Goal: Task Accomplishment & Management: Use online tool/utility

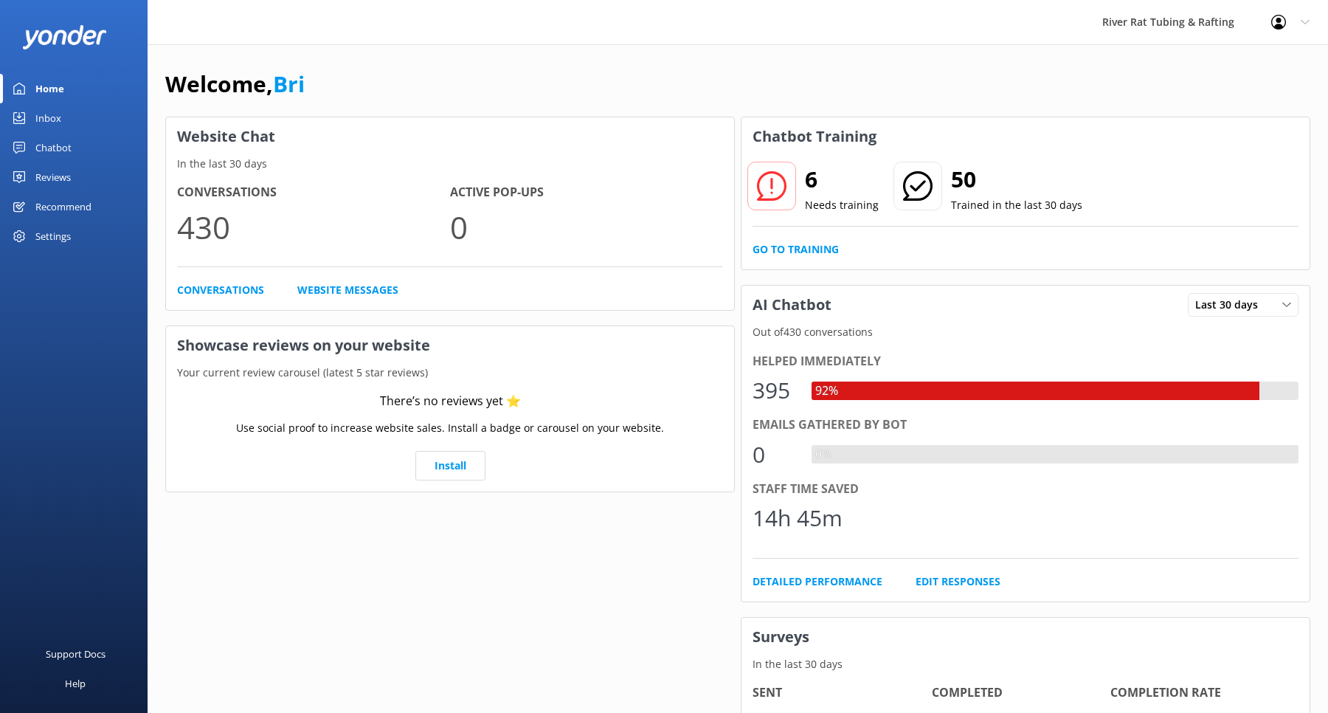
click at [52, 145] on div "Chatbot" at bounding box center [53, 148] width 36 height 30
